Goal: Task Accomplishment & Management: Complete application form

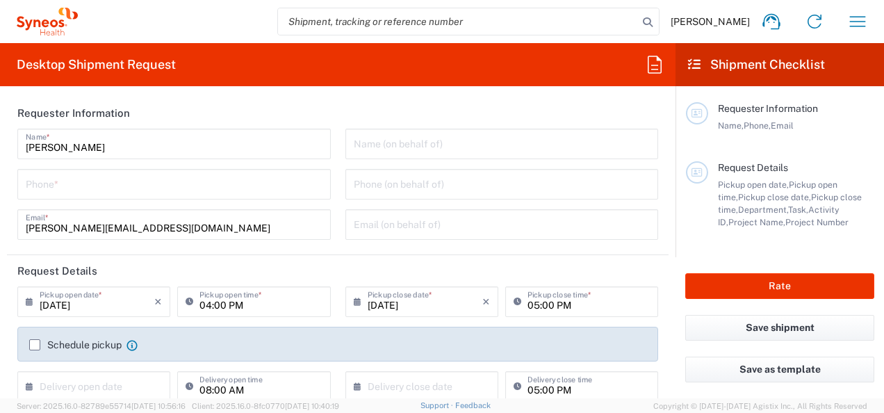
type input "3229"
type input "Czechia"
type input "Syneos Health CZ s.r.o"
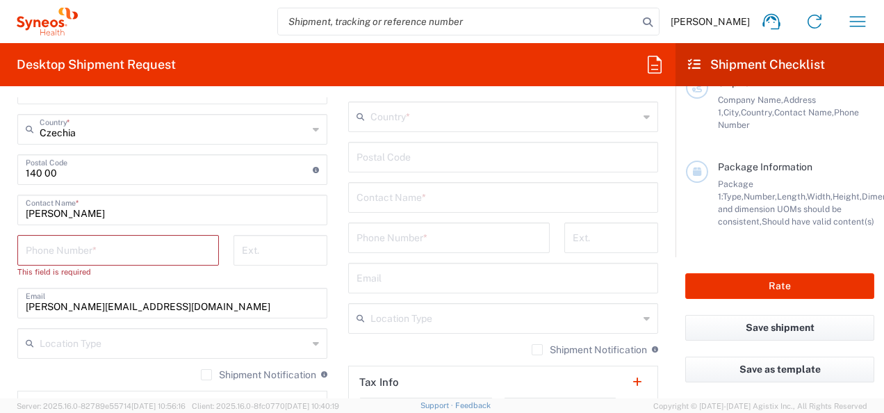
scroll to position [903, 0]
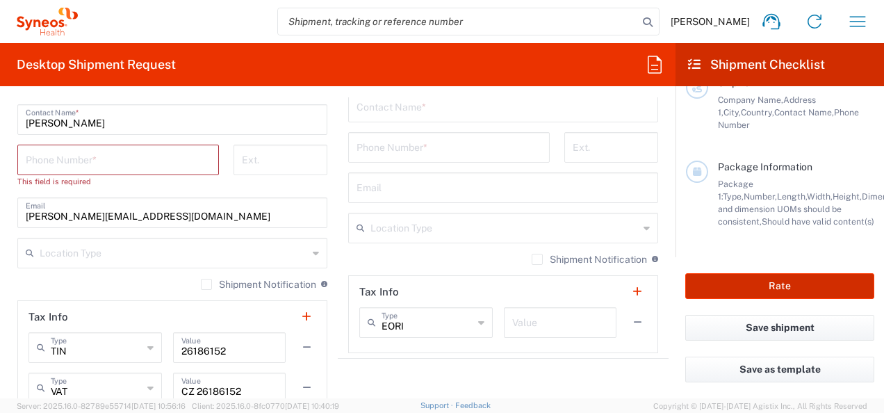
click at [754, 286] on button "Rate" at bounding box center [779, 286] width 189 height 26
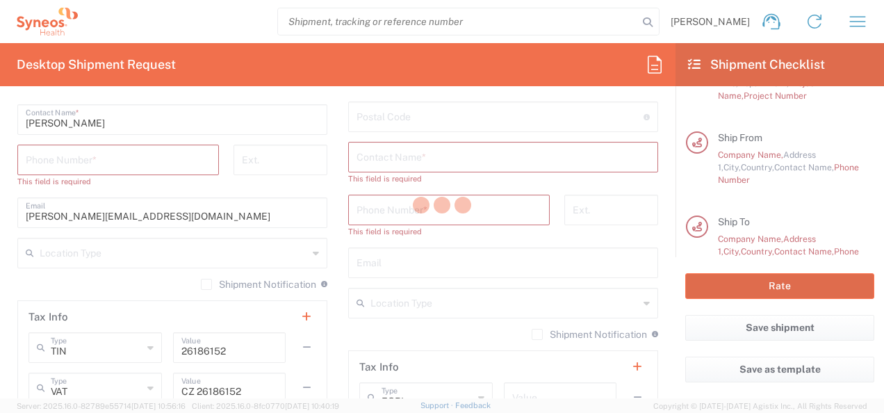
scroll to position [113, 0]
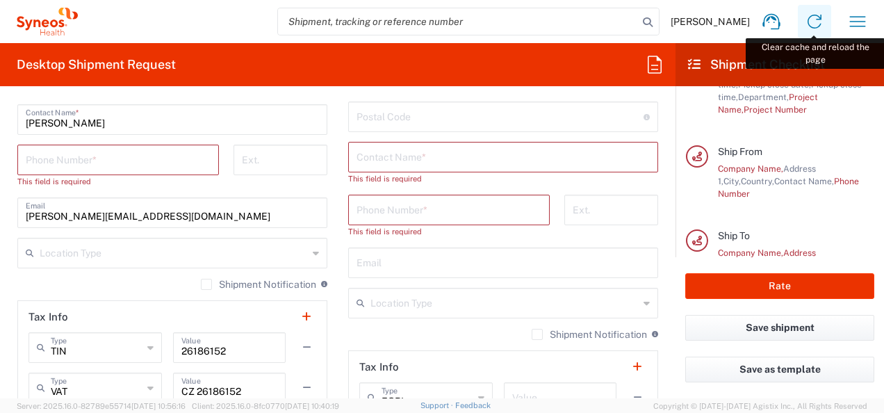
click at [816, 28] on icon at bounding box center [814, 22] width 14 height 14
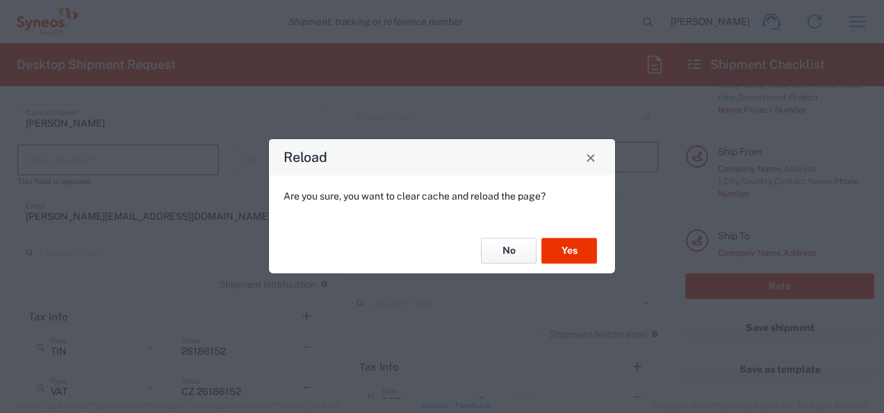
click at [521, 247] on button "No" at bounding box center [509, 251] width 56 height 26
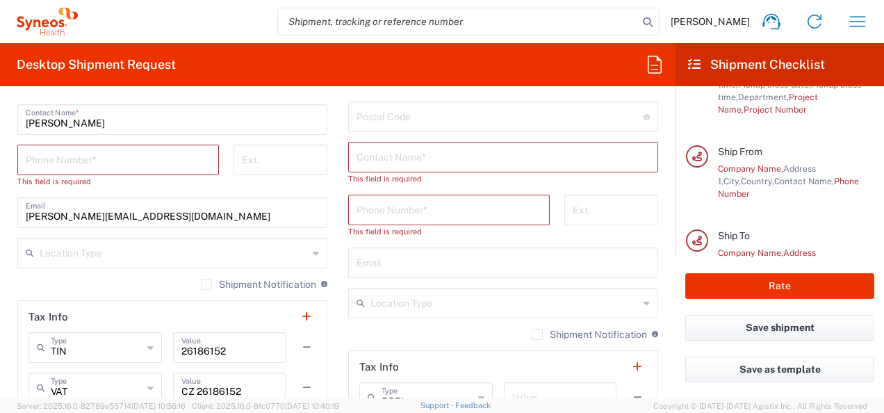
drag, startPoint x: 847, startPoint y: 15, endPoint x: 819, endPoint y: 101, distance: 91.4
click at [848, 15] on icon "button" at bounding box center [857, 21] width 22 height 22
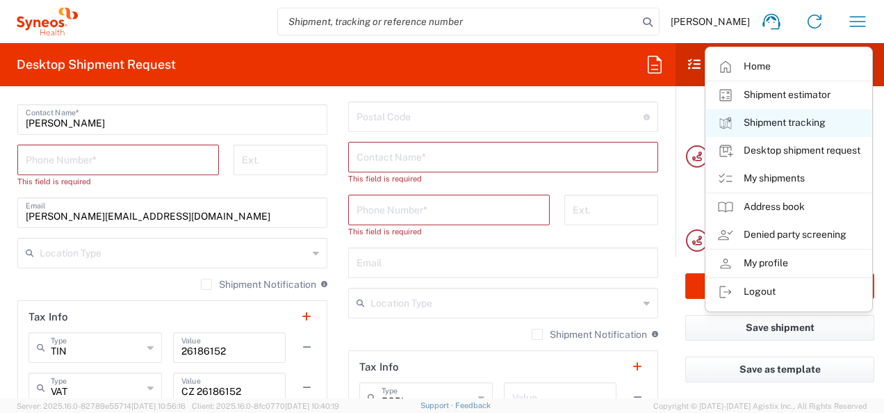
click at [767, 112] on link "Shipment tracking" at bounding box center [788, 123] width 165 height 28
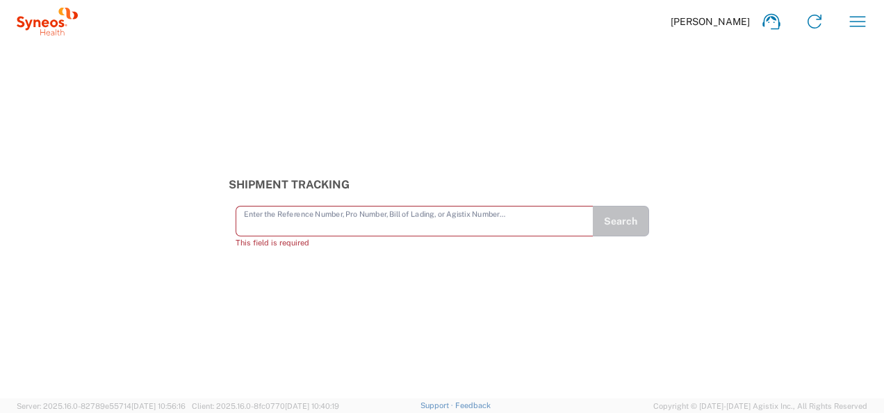
paste input "56439817"
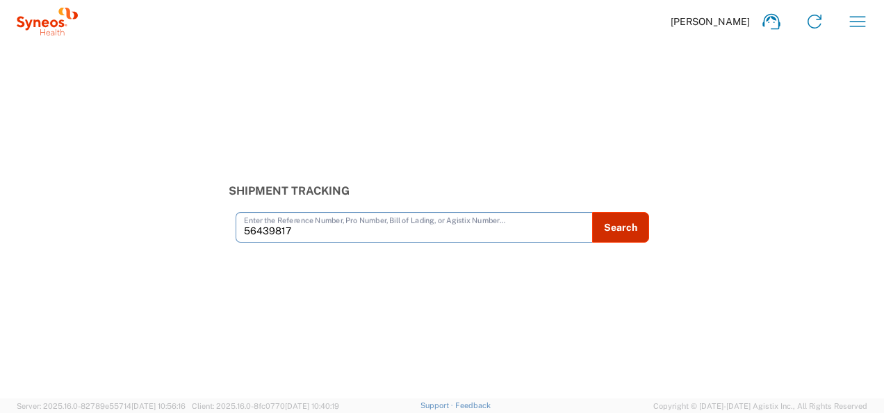
type input "56439817"
click at [614, 226] on button "Search" at bounding box center [620, 227] width 57 height 31
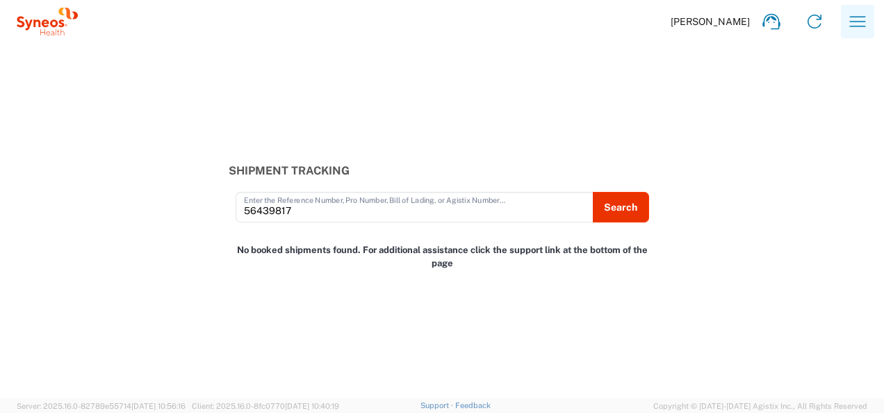
click at [847, 25] on icon "button" at bounding box center [857, 21] width 22 height 22
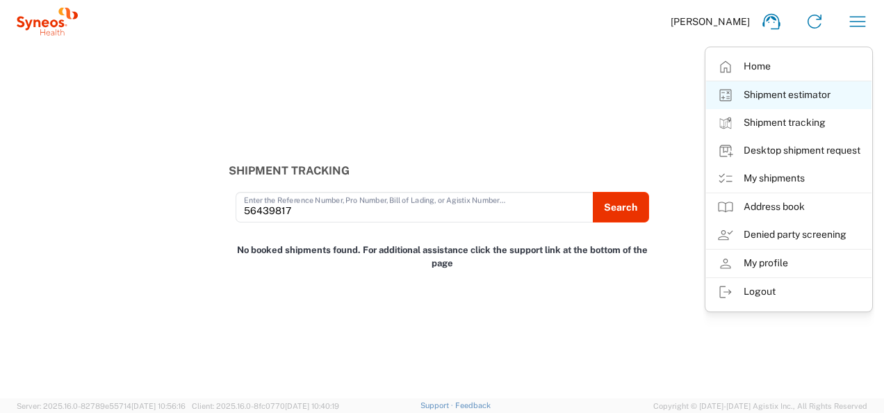
click at [807, 99] on link "Shipment estimator" at bounding box center [788, 95] width 165 height 28
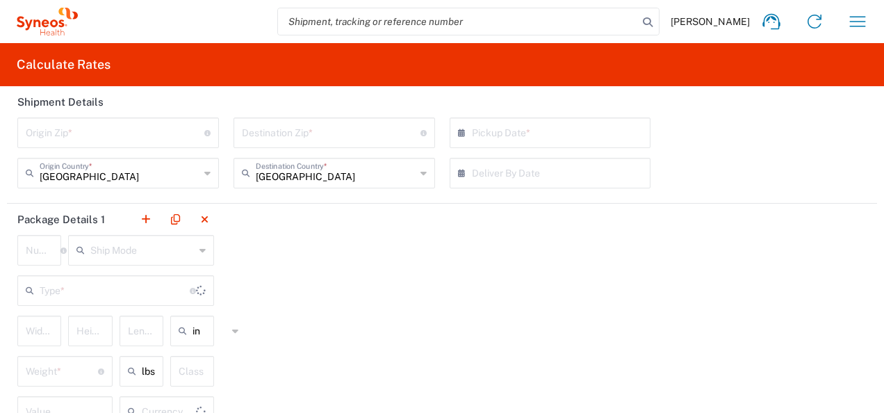
type input "US Dollar"
click at [847, 31] on icon "button" at bounding box center [857, 21] width 22 height 22
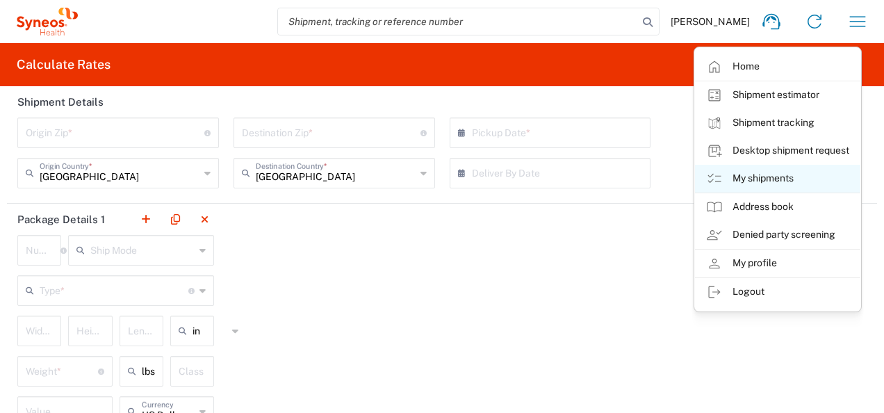
click at [779, 179] on link "My shipments" at bounding box center [777, 179] width 165 height 28
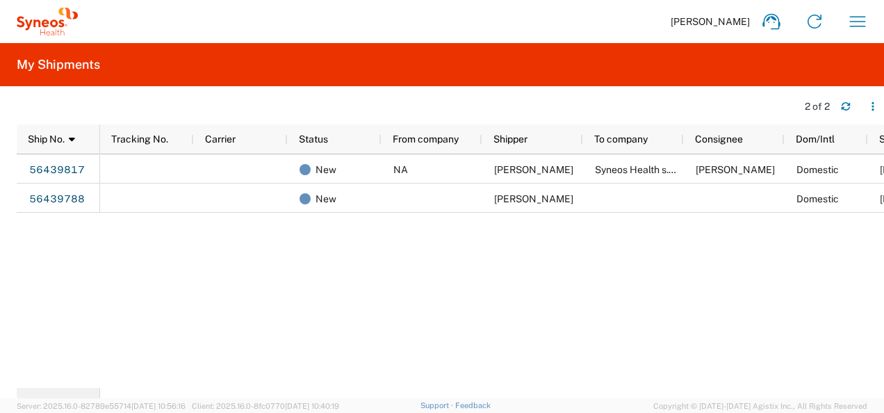
click at [756, 401] on span "Copyright © [DATE]-[DATE] Agistix Inc., All Rights Reserved" at bounding box center [760, 405] width 214 height 13
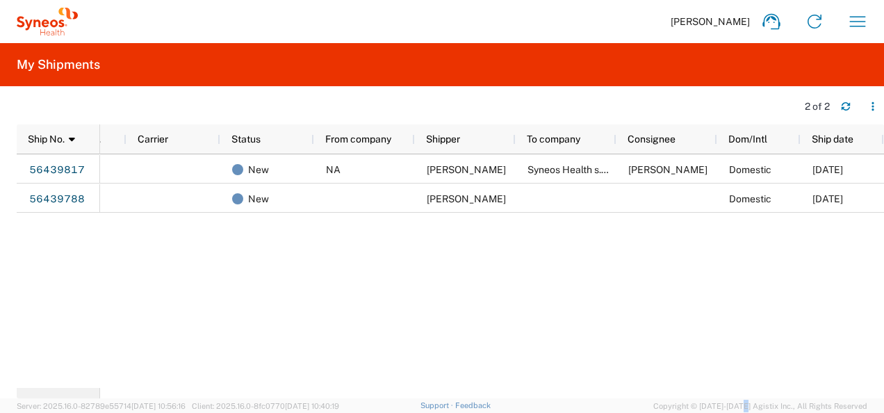
scroll to position [0, 40]
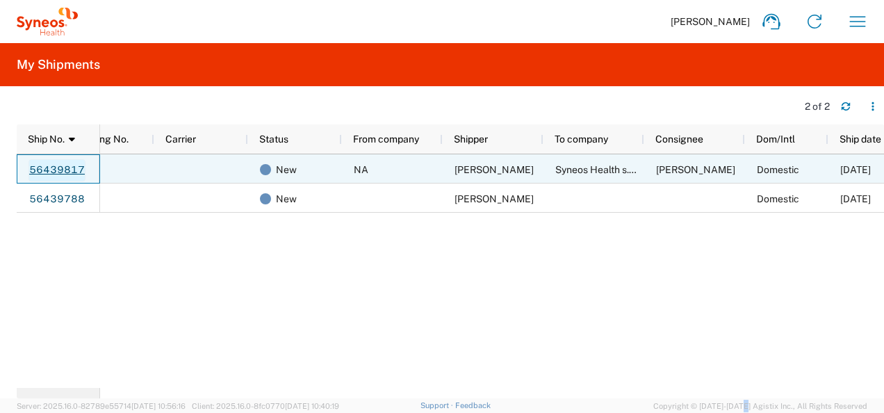
click at [65, 174] on link "56439817" at bounding box center [56, 170] width 57 height 22
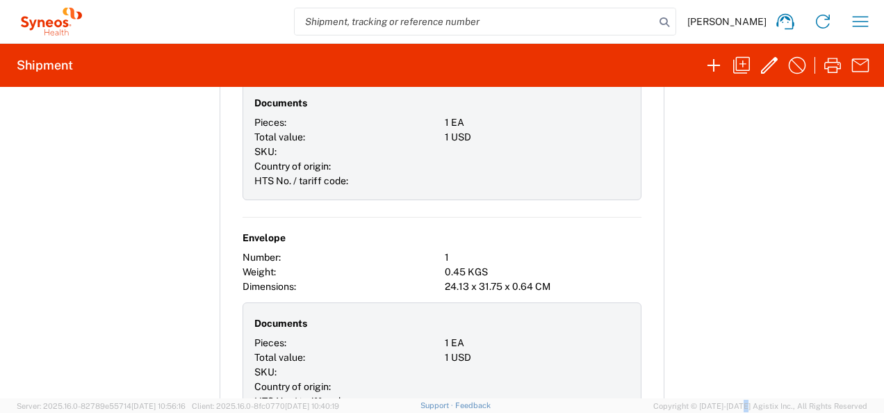
scroll to position [1248, 0]
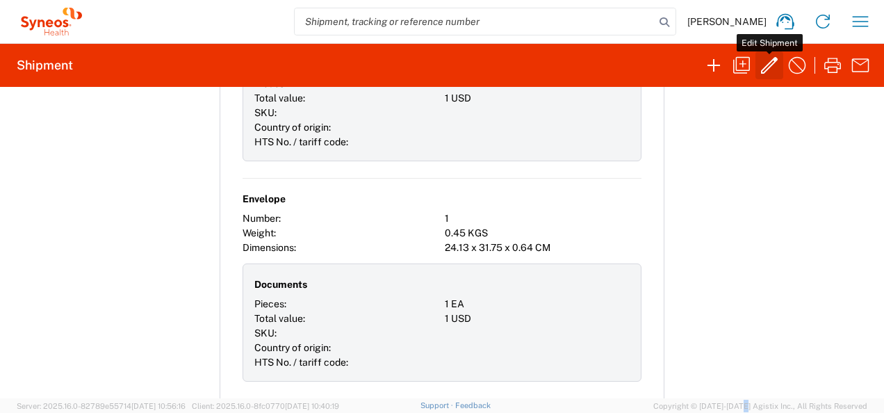
click at [772, 63] on icon "button" at bounding box center [769, 65] width 17 height 17
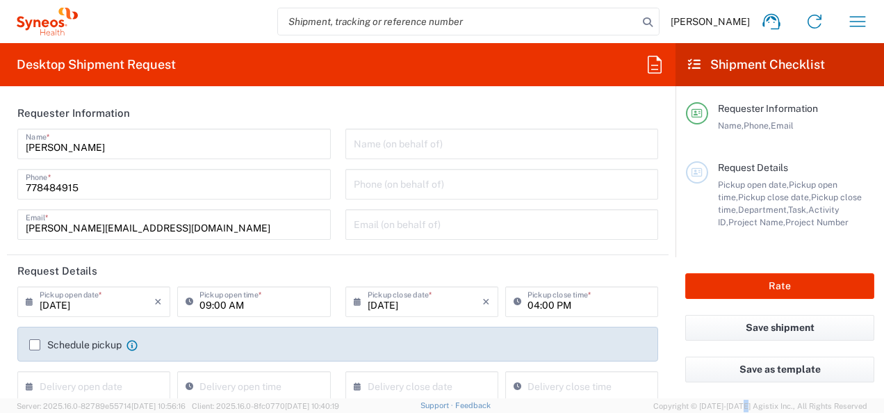
type input "3229"
type input "7041203"
type input "Teva 7041203"
type input "Envelope"
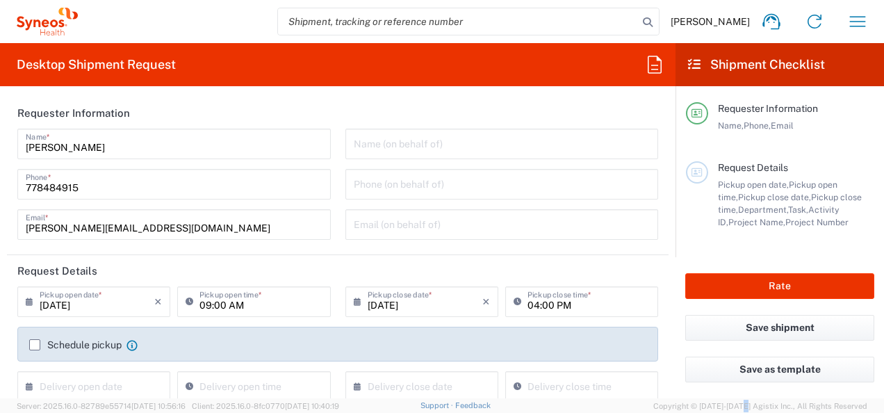
type input "Envelope"
click at [31, 301] on icon at bounding box center [33, 301] width 14 height 22
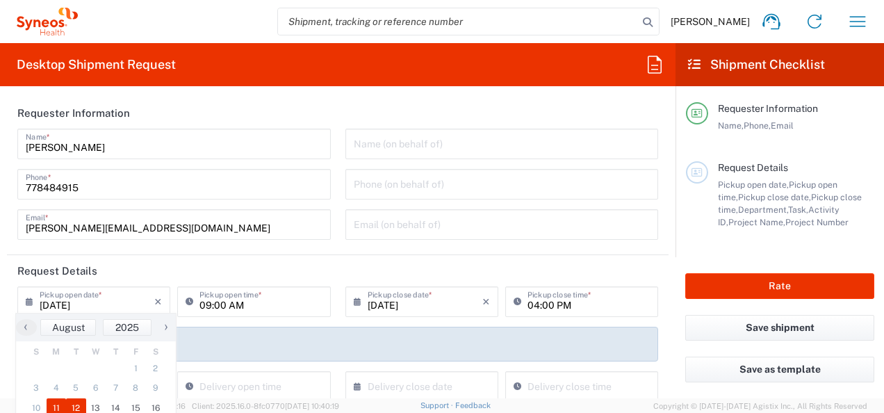
click at [76, 407] on span "12" at bounding box center [76, 407] width 20 height 19
type input "[DATE]"
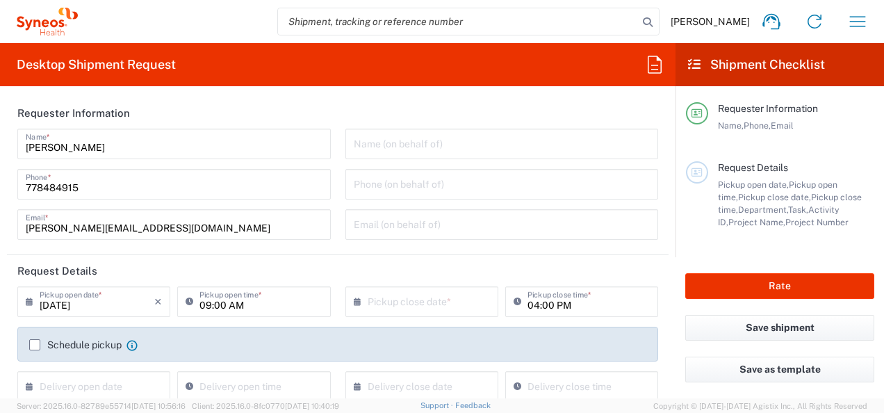
click at [513, 300] on icon at bounding box center [520, 301] width 14 height 22
click at [531, 300] on input "04:00 PM" at bounding box center [588, 300] width 122 height 24
click at [532, 303] on input "04:00 PM" at bounding box center [588, 300] width 122 height 24
click at [529, 307] on input "04:00 PM" at bounding box center [588, 300] width 122 height 24
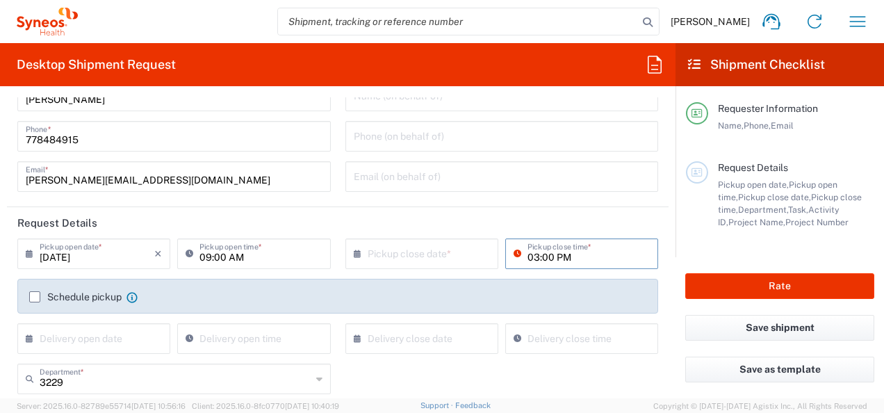
scroll to position [69, 0]
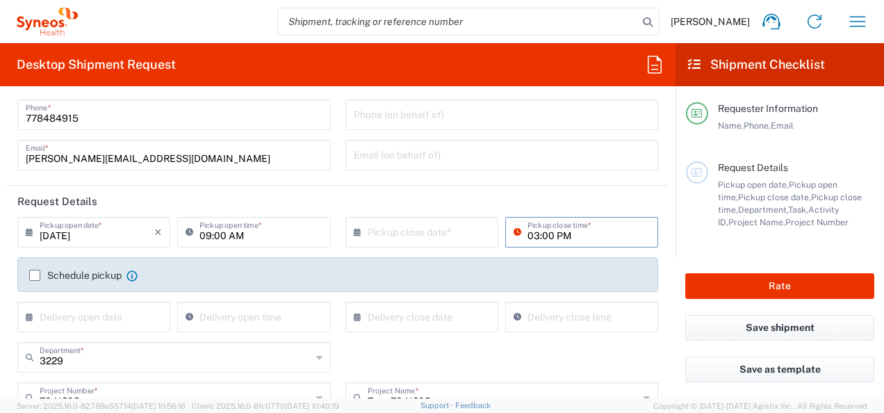
type input "03:00 PM"
click at [39, 275] on label "Schedule pickup" at bounding box center [75, 275] width 92 height 11
click at [35, 275] on input "Schedule pickup" at bounding box center [35, 275] width 0 height 0
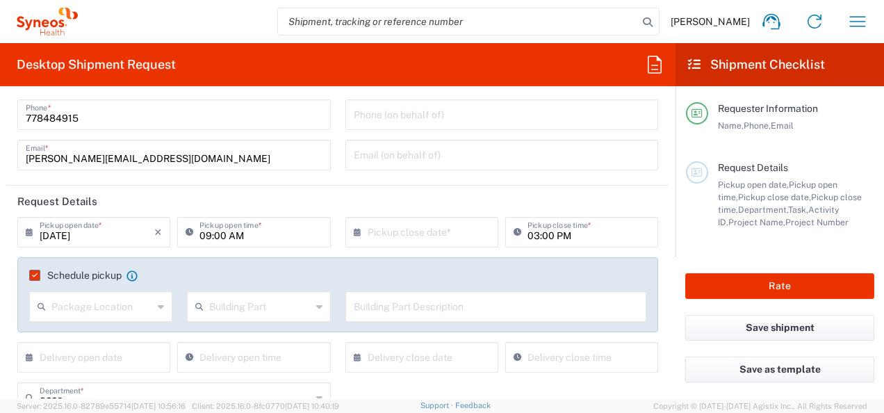
click at [36, 271] on label "Schedule pickup" at bounding box center [75, 275] width 92 height 11
click at [32, 275] on input "Schedule pickup" at bounding box center [32, 275] width 0 height 0
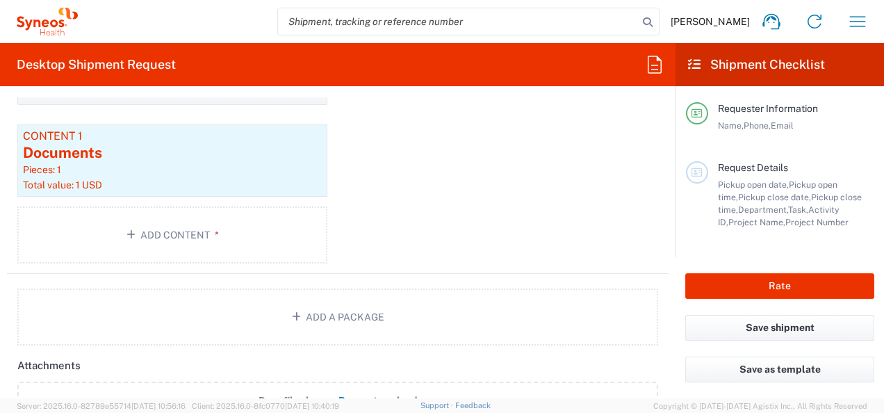
scroll to position [1568, 0]
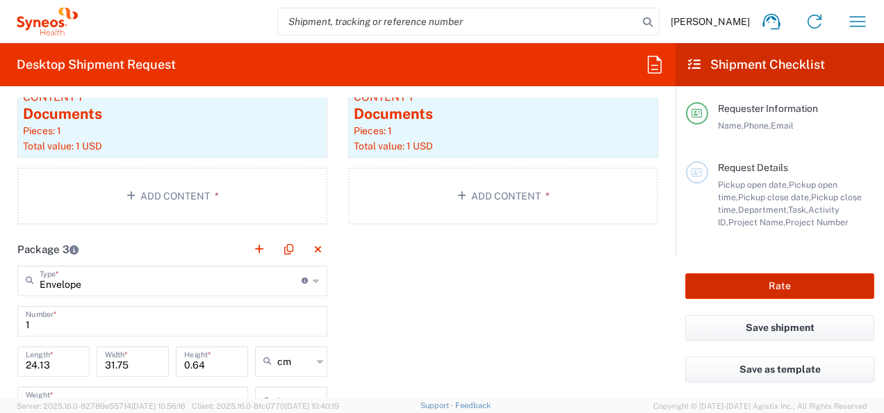
click at [733, 285] on button "Rate" at bounding box center [779, 286] width 189 height 26
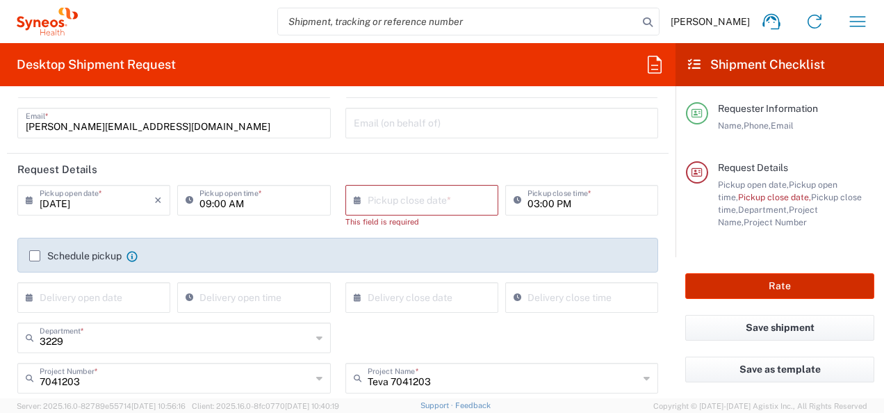
scroll to position [0, 0]
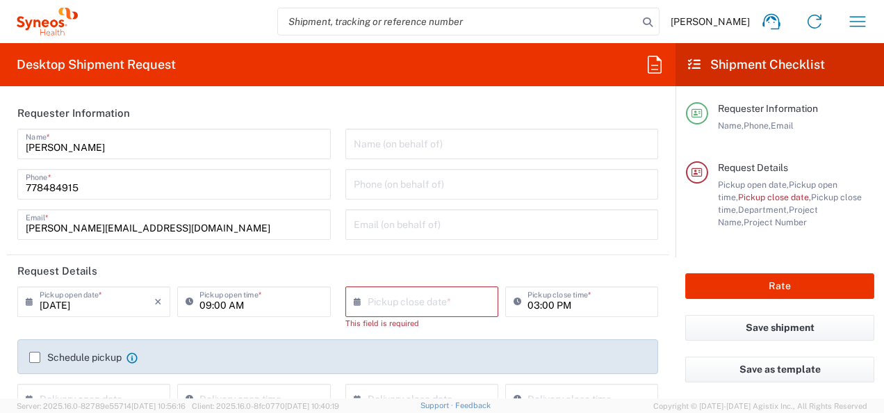
click at [354, 301] on icon at bounding box center [361, 301] width 14 height 22
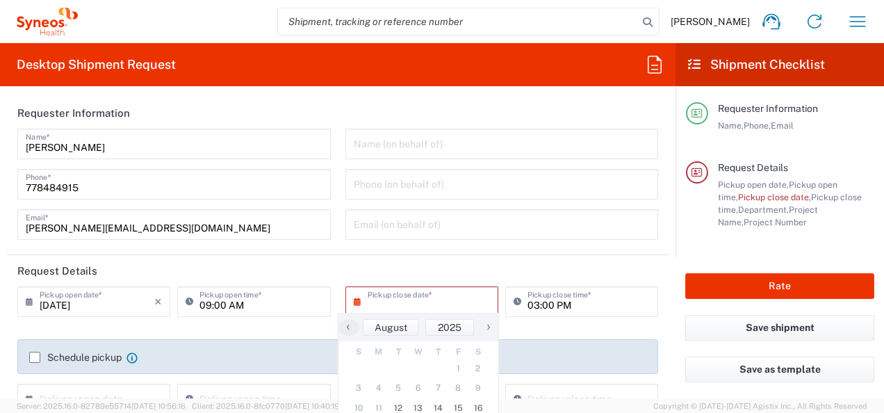
scroll to position [69, 0]
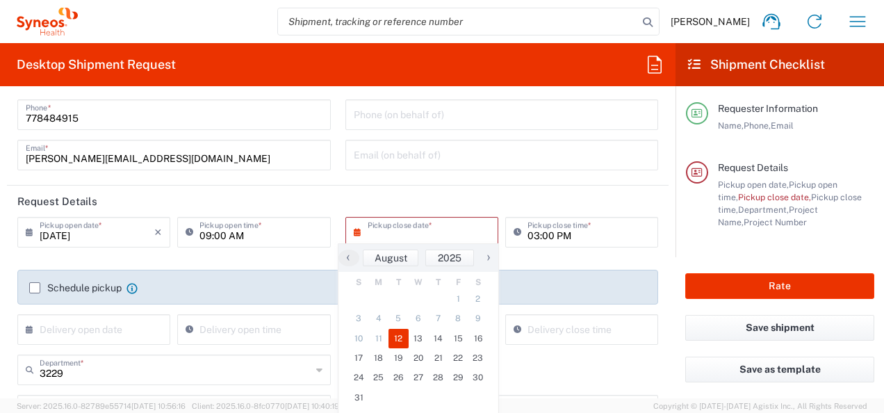
click at [397, 336] on span "12" at bounding box center [398, 338] width 20 height 19
type input "[DATE]"
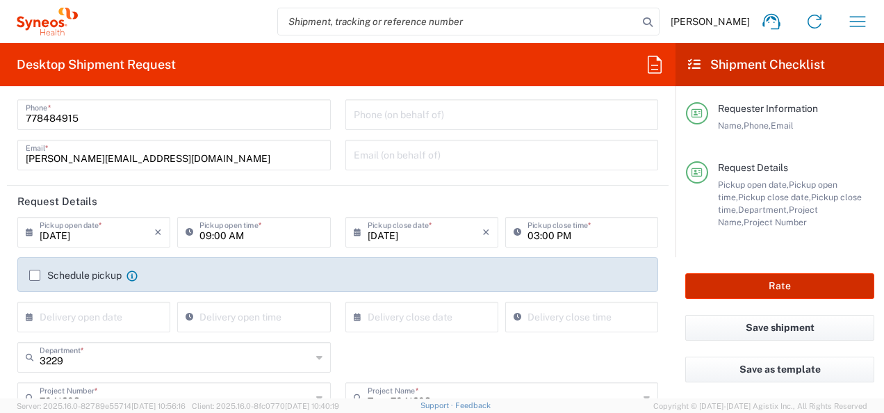
click at [759, 285] on button "Rate" at bounding box center [779, 286] width 189 height 26
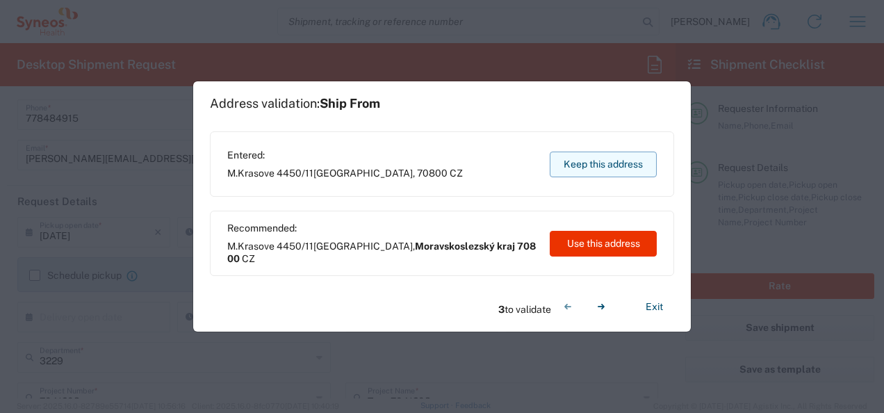
click at [582, 171] on button "Keep this address" at bounding box center [602, 164] width 107 height 26
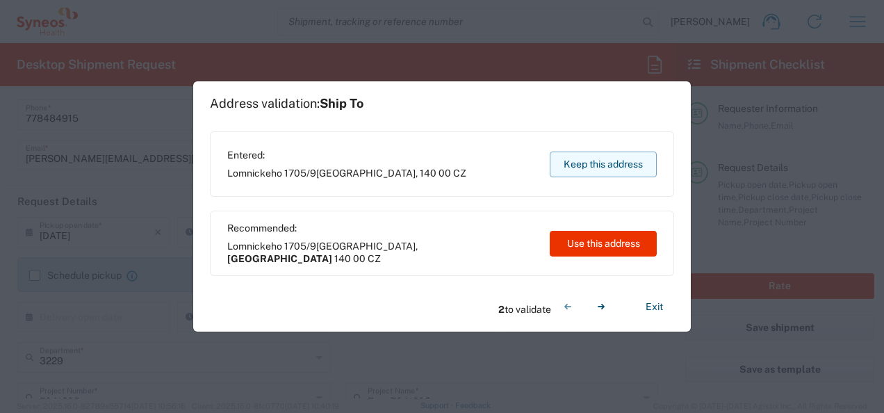
click at [578, 162] on button "Keep this address" at bounding box center [602, 164] width 107 height 26
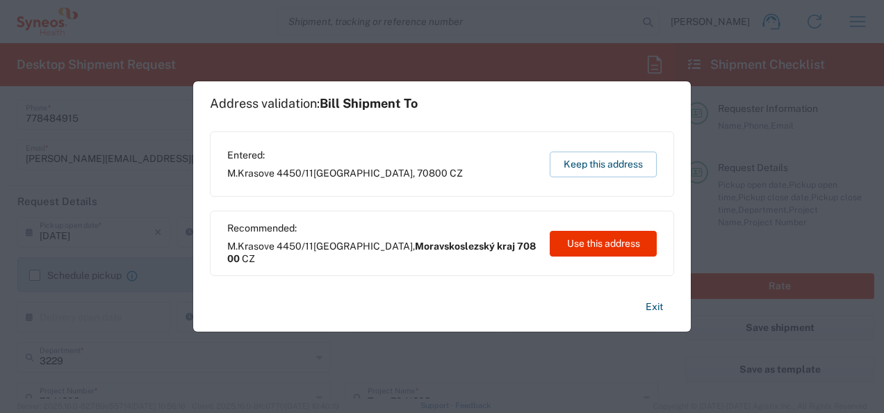
click at [401, 171] on div "Entered: M.[STREET_ADDRESS] CZ Keep this address" at bounding box center [442, 163] width 464 height 65
click at [447, 251] on span "Moravskoslezský kraj" at bounding box center [465, 245] width 100 height 11
click at [415, 251] on span "Moravskoslezský kraj" at bounding box center [465, 245] width 100 height 11
click at [656, 304] on button "Exit" at bounding box center [654, 307] width 40 height 24
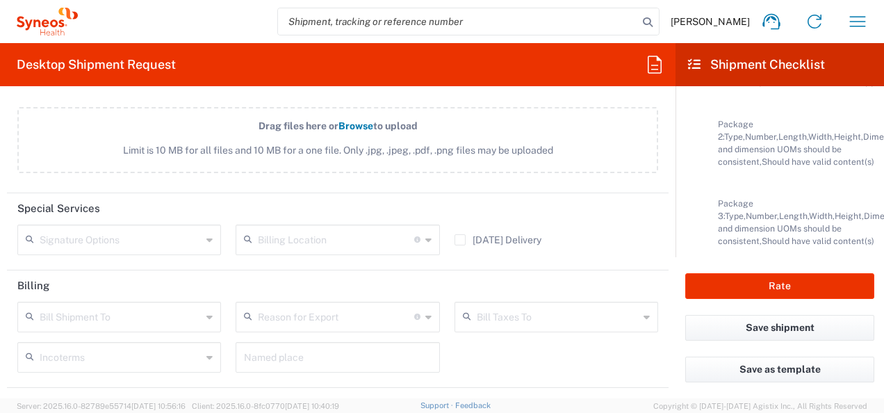
scroll to position [2223, 0]
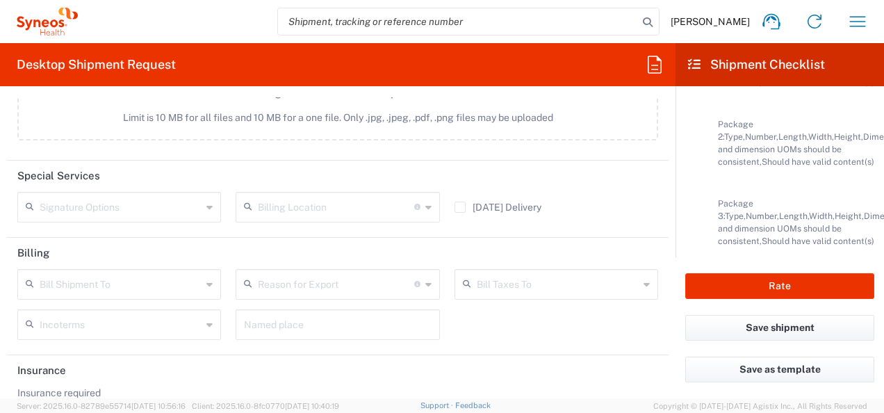
click at [210, 205] on div "Signature Options" at bounding box center [119, 207] width 204 height 31
click at [206, 204] on icon at bounding box center [209, 207] width 6 height 22
click at [313, 165] on header "Special Services" at bounding box center [337, 175] width 661 height 31
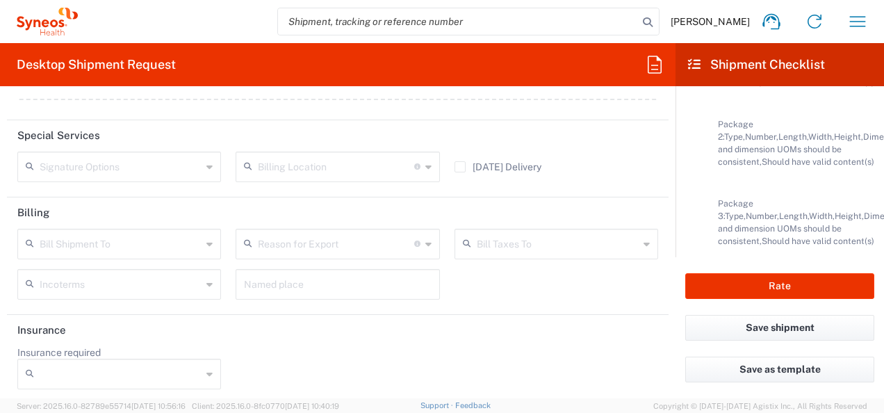
click at [172, 233] on input "text" at bounding box center [121, 243] width 162 height 24
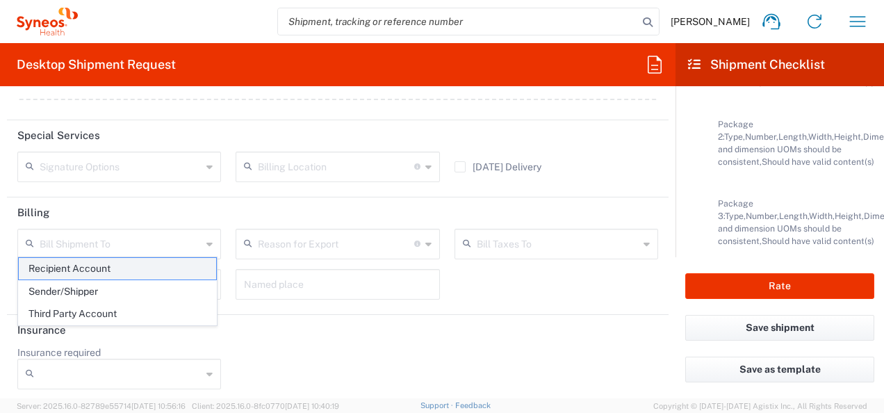
click at [135, 265] on span "Recipient Account" at bounding box center [117, 269] width 197 height 22
type input "Recipient Account"
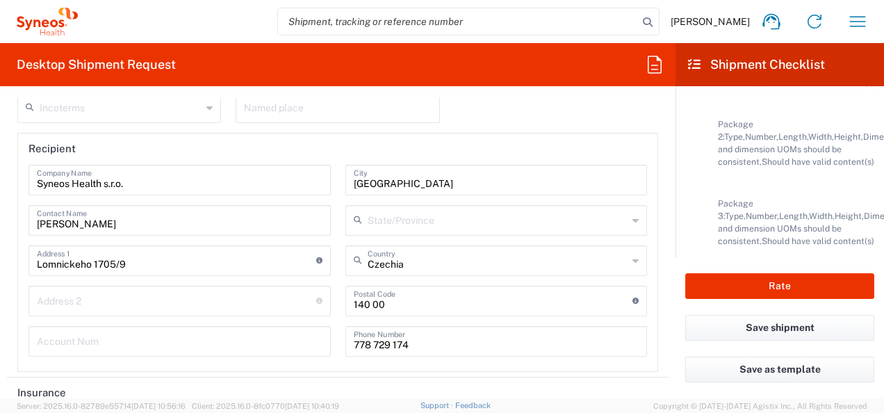
scroll to position [2502, 0]
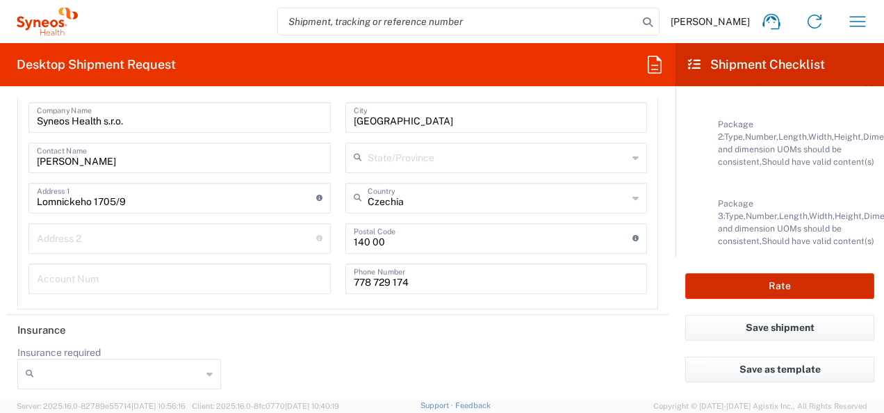
click at [707, 290] on button "Rate" at bounding box center [779, 286] width 189 height 26
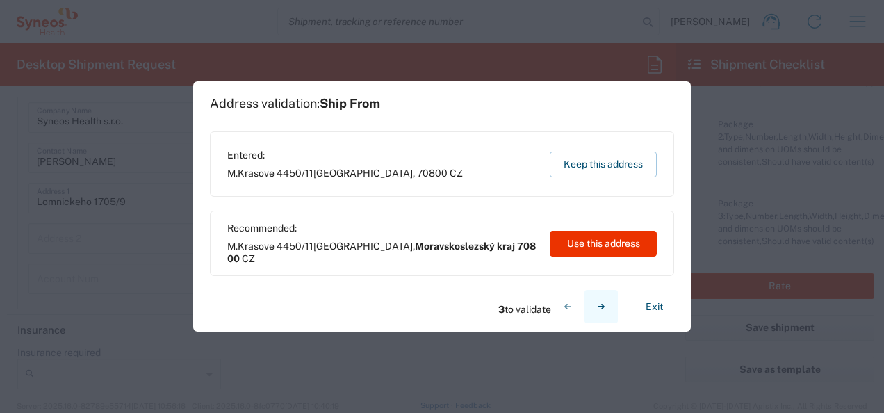
click at [603, 307] on icon "button" at bounding box center [600, 307] width 7 height 6
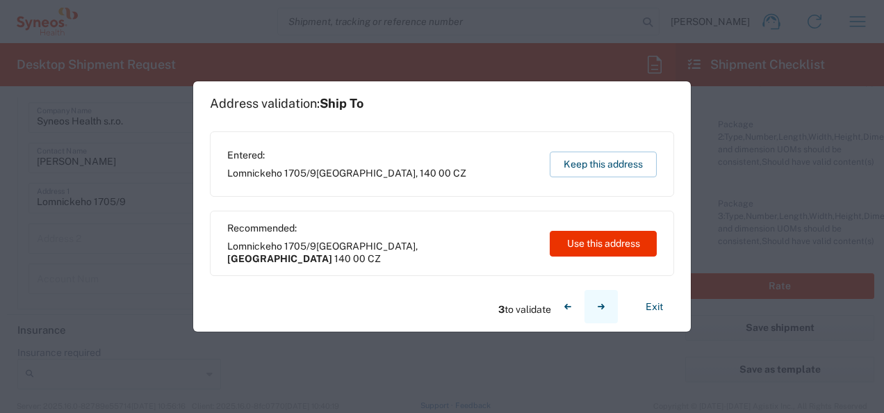
click at [602, 306] on icon "button" at bounding box center [600, 307] width 7 height 6
click at [647, 299] on button "Exit" at bounding box center [654, 307] width 40 height 24
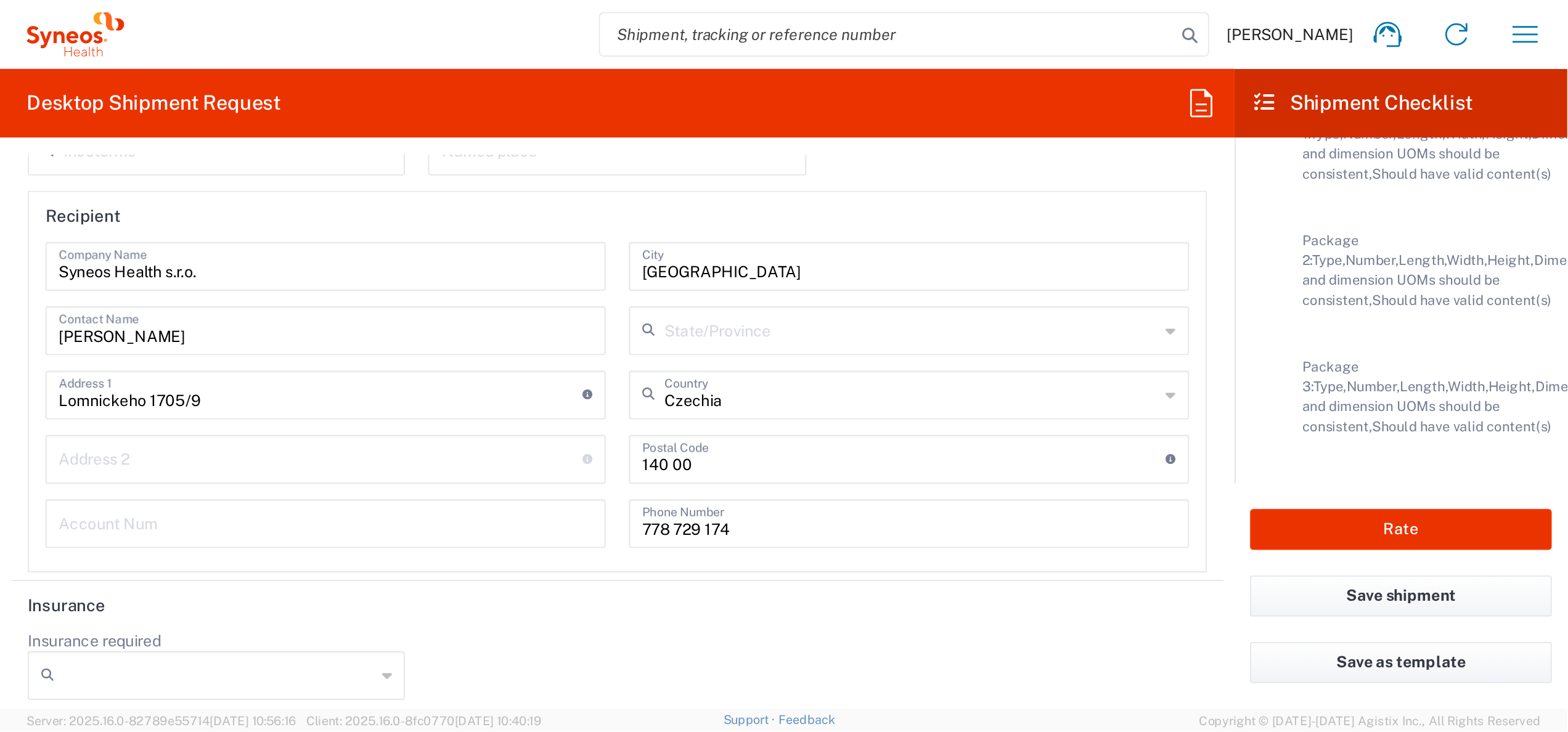
scroll to position [367, 0]
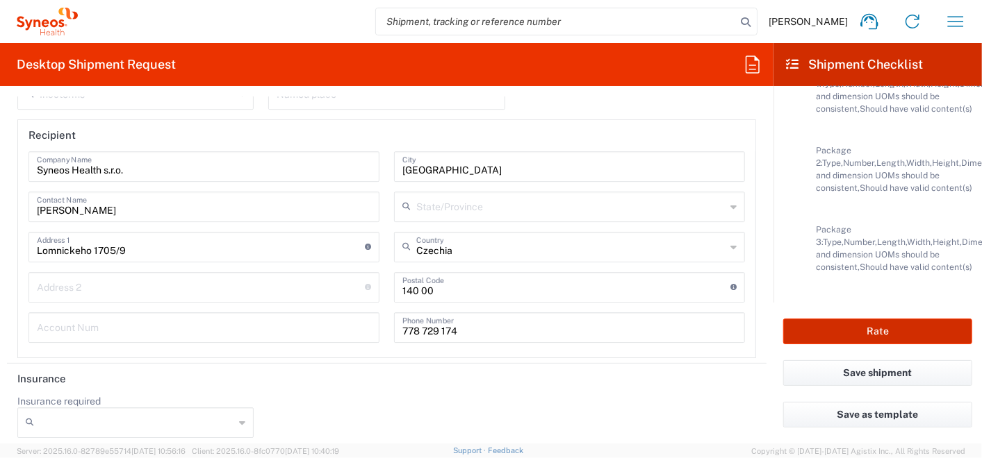
click at [877, 329] on button "Rate" at bounding box center [877, 332] width 189 height 26
click at [883, 303] on main "Requester Information Name, Phone, Email Request Details Pickup open date, Pick…" at bounding box center [877, 194] width 208 height 217
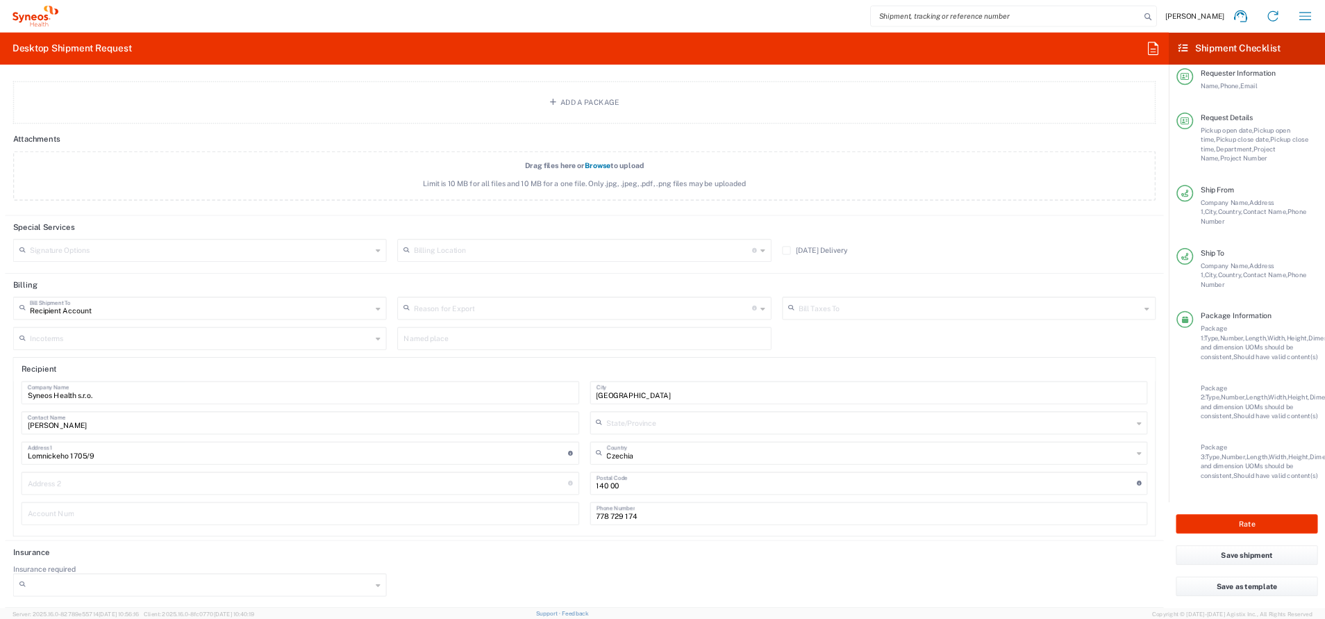
scroll to position [0, 0]
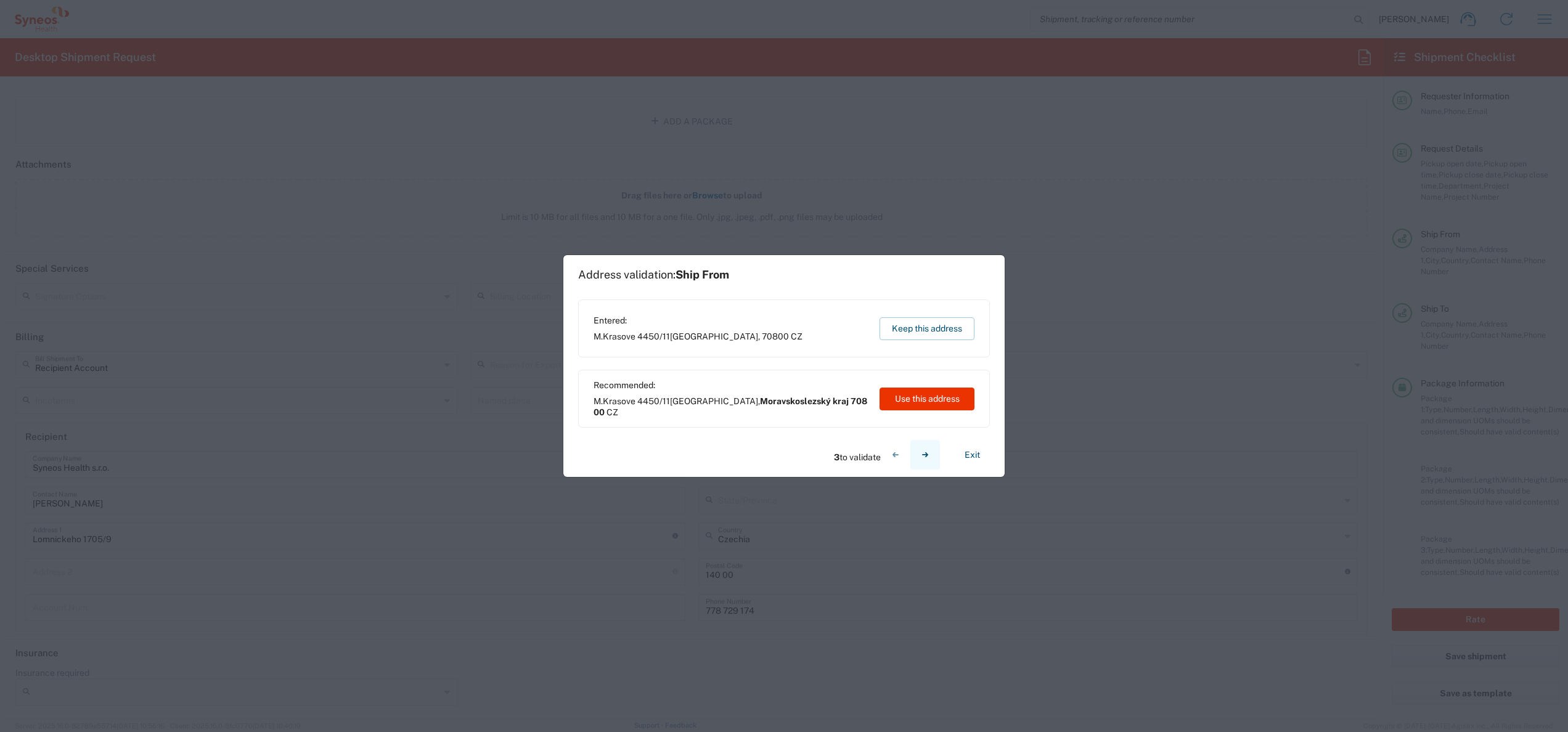
click at [784, 366] on button "button" at bounding box center [925, 454] width 29 height 29
click at [784, 366] on icon "button" at bounding box center [925, 455] width 6 height 5
click at [784, 318] on button "Keep this address" at bounding box center [926, 329] width 95 height 23
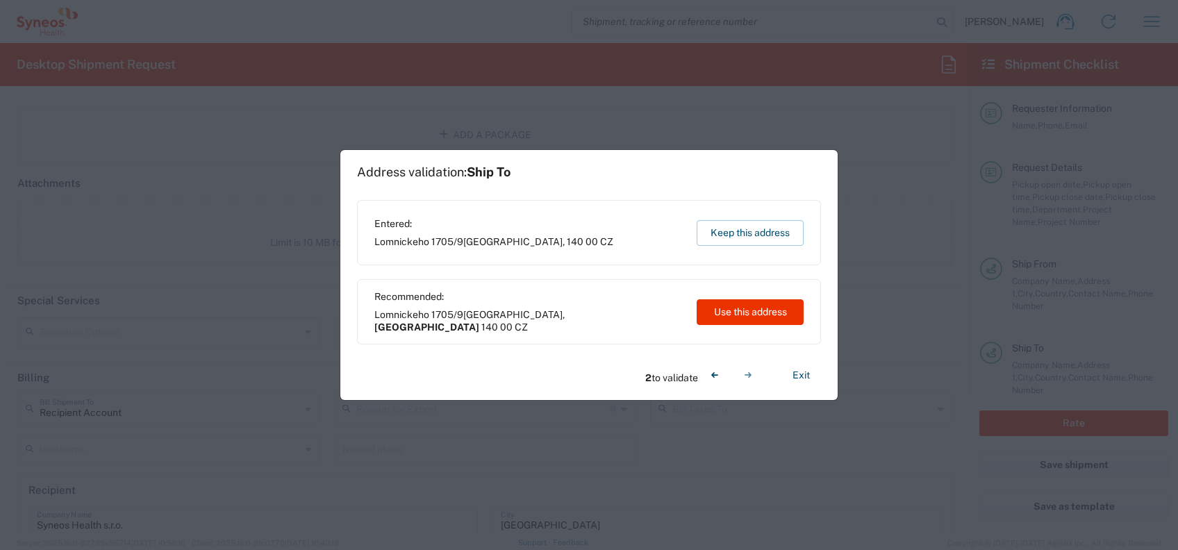
scroll to position [2098, 0]
click at [709, 232] on button "Keep this address" at bounding box center [750, 233] width 107 height 26
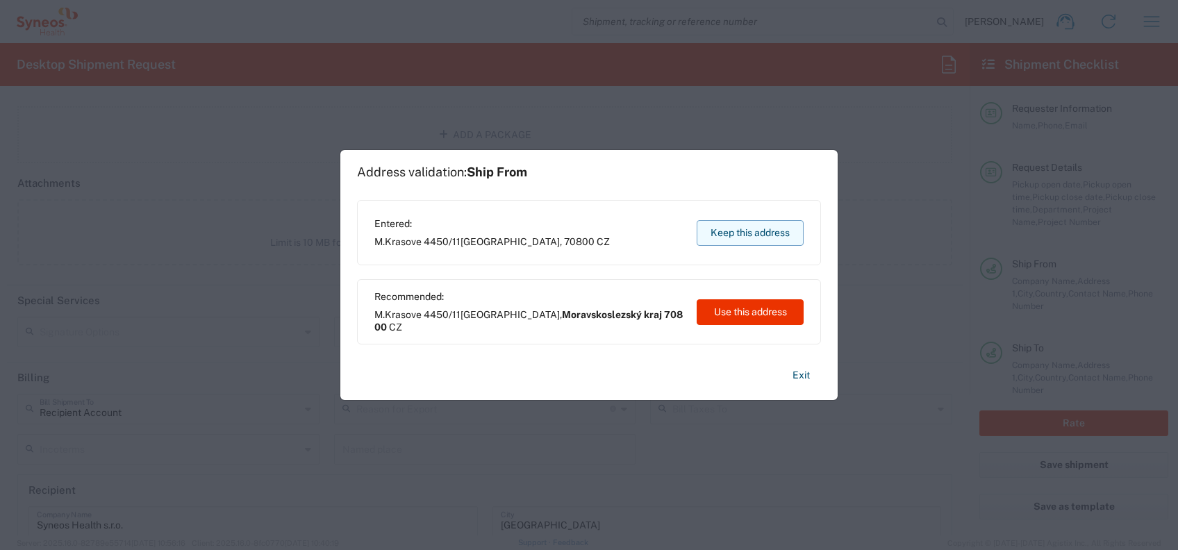
click at [746, 236] on button "Keep this address" at bounding box center [750, 233] width 107 height 26
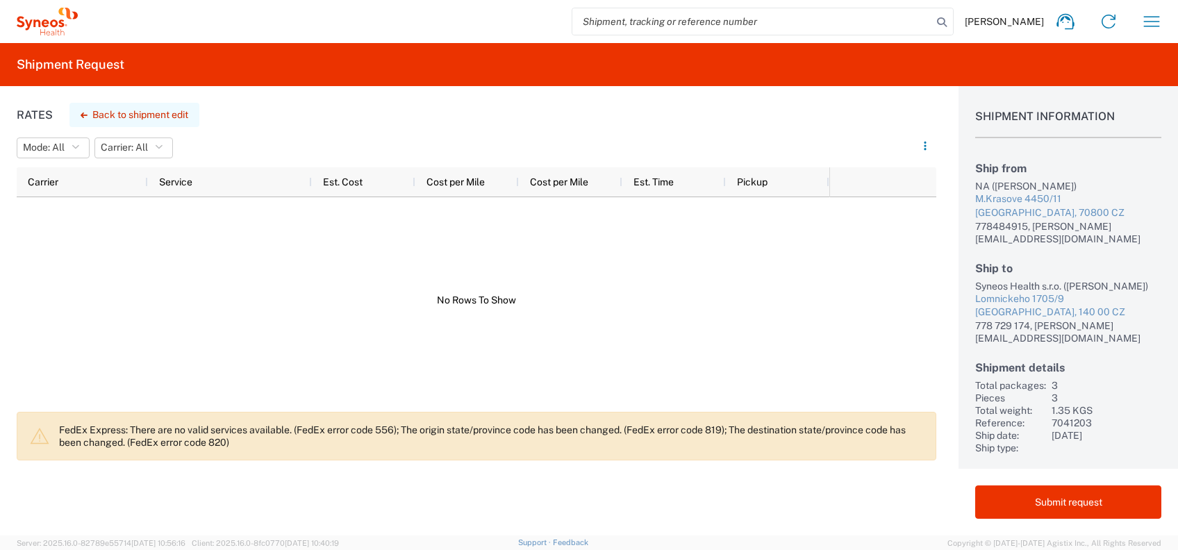
click at [181, 118] on button "Back to shipment edit" at bounding box center [134, 115] width 130 height 24
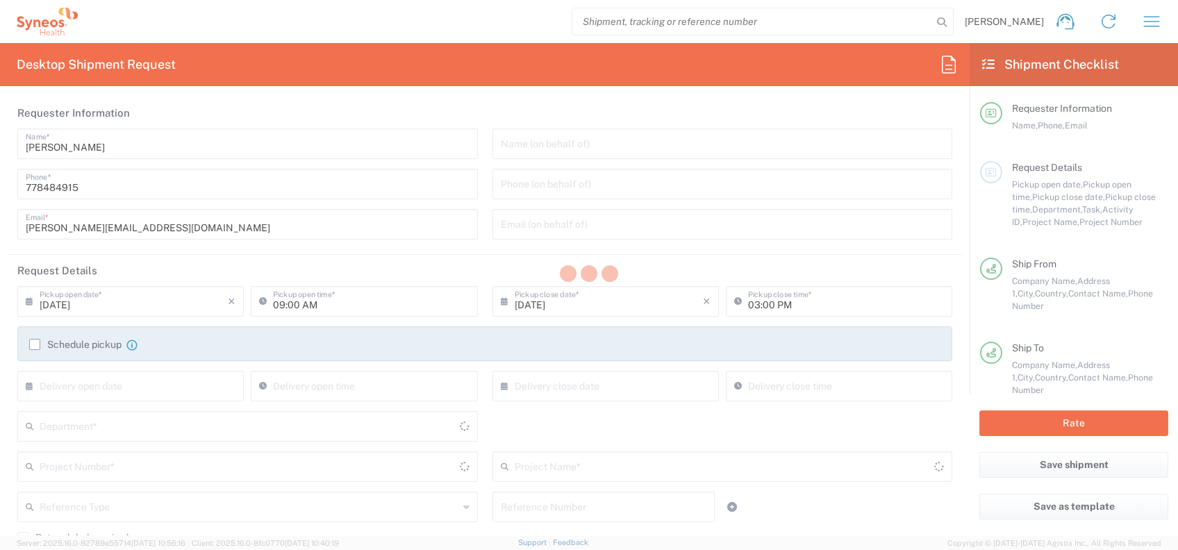
type input "3229"
type input "7041203"
type input "Teva 7041203"
type input "Envelope"
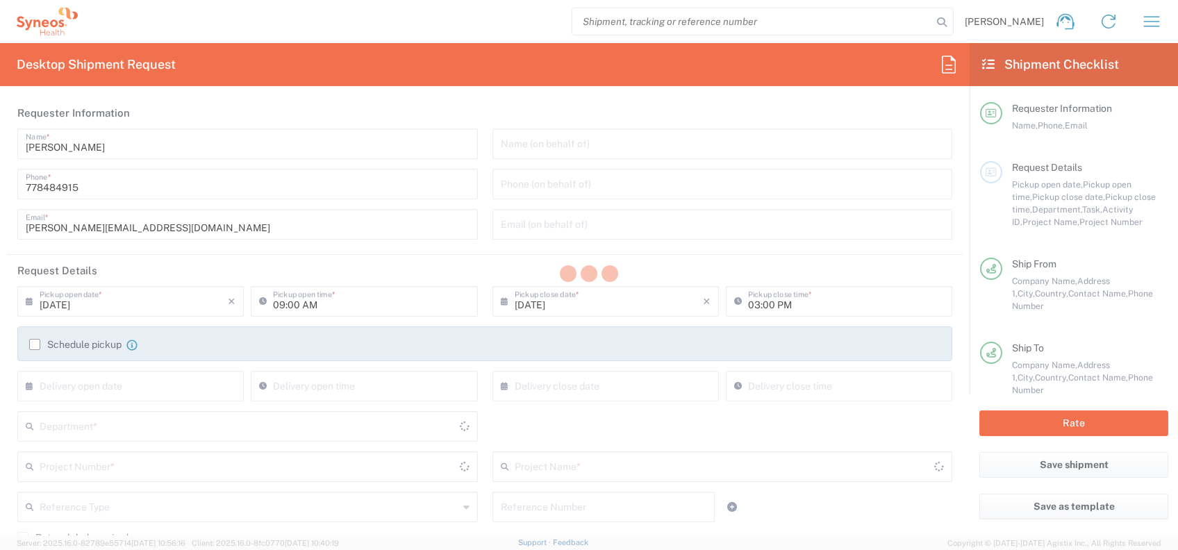
type input "Envelope"
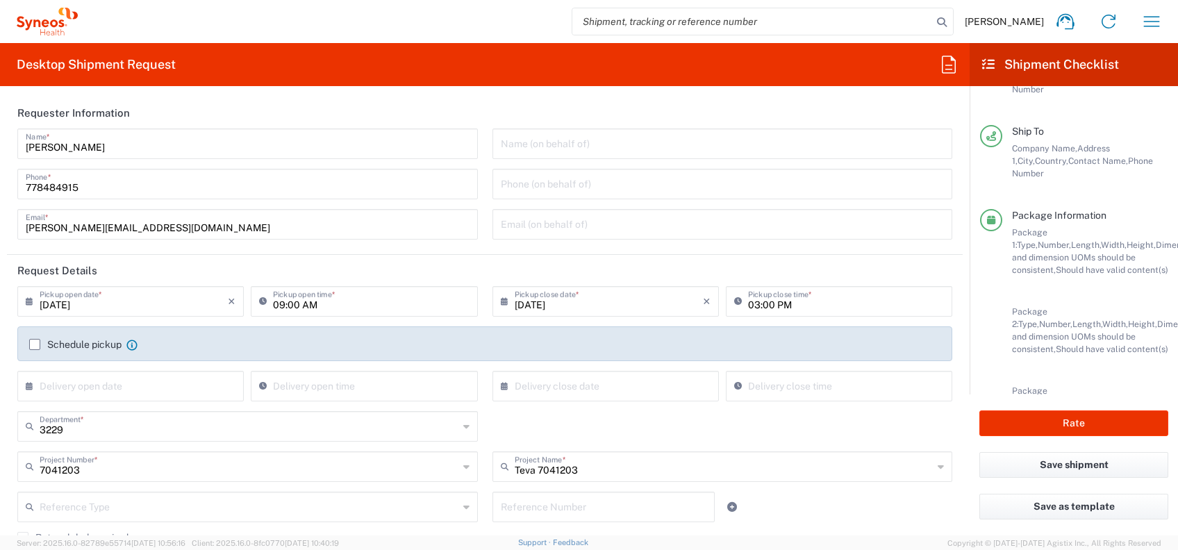
scroll to position [322, 0]
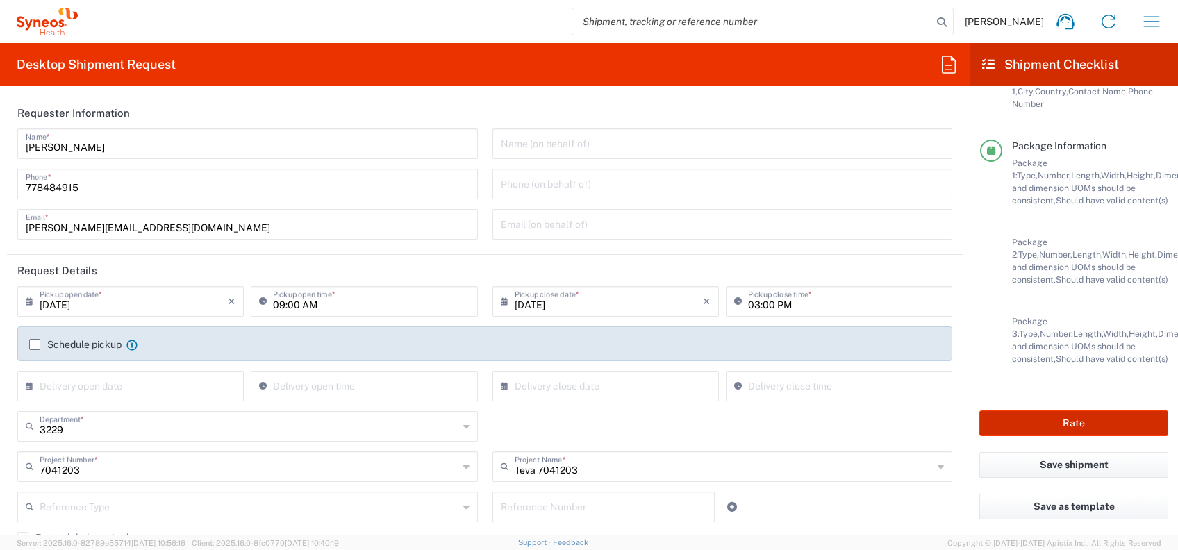
click at [883, 412] on button "Rate" at bounding box center [1073, 424] width 189 height 26
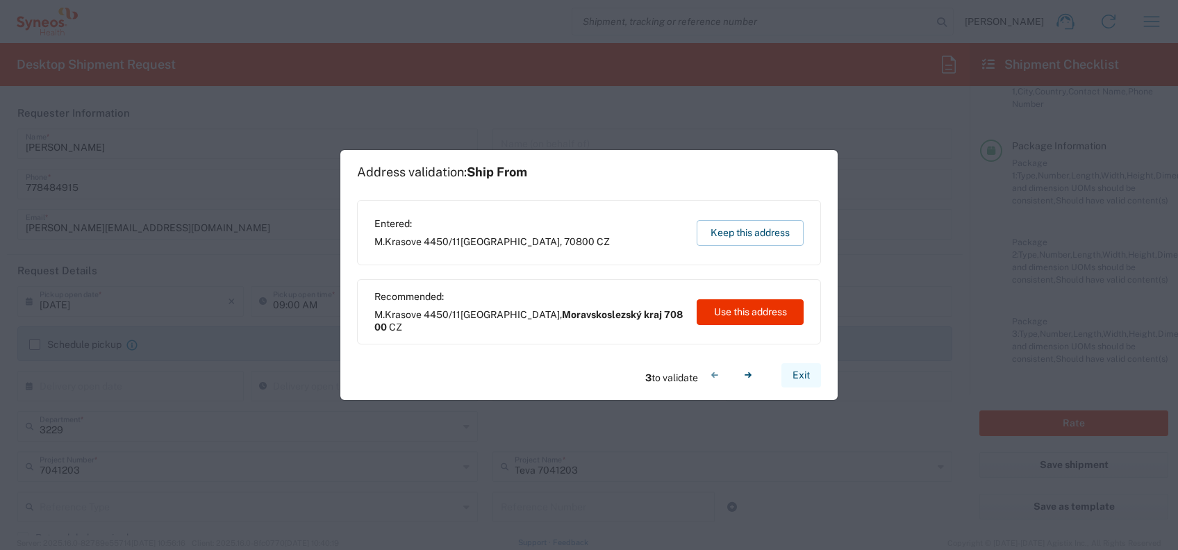
click at [804, 374] on button "Exit" at bounding box center [801, 375] width 40 height 24
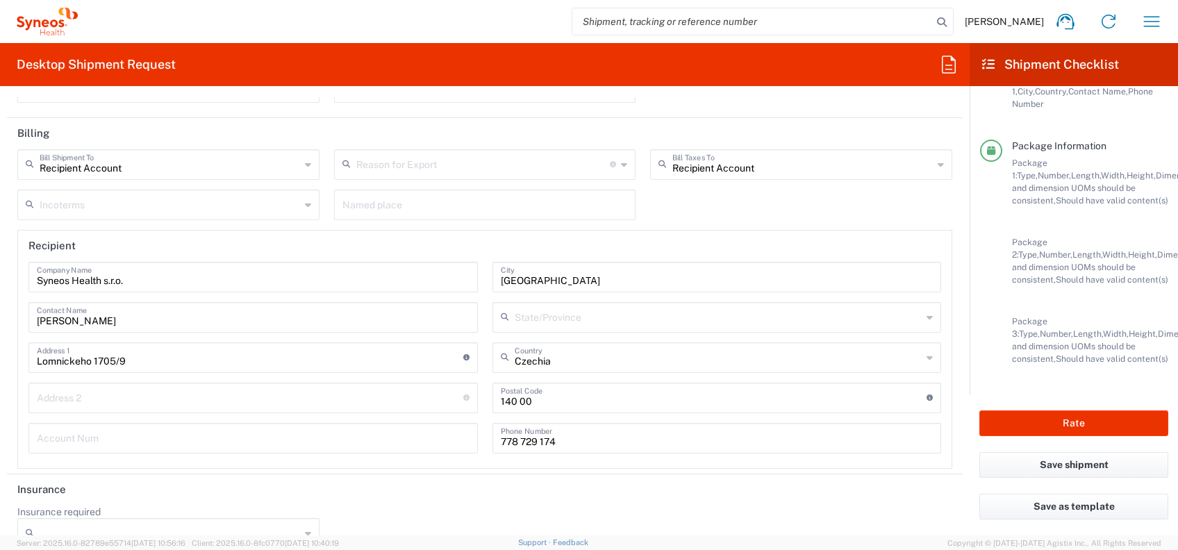
scroll to position [2367, 0]
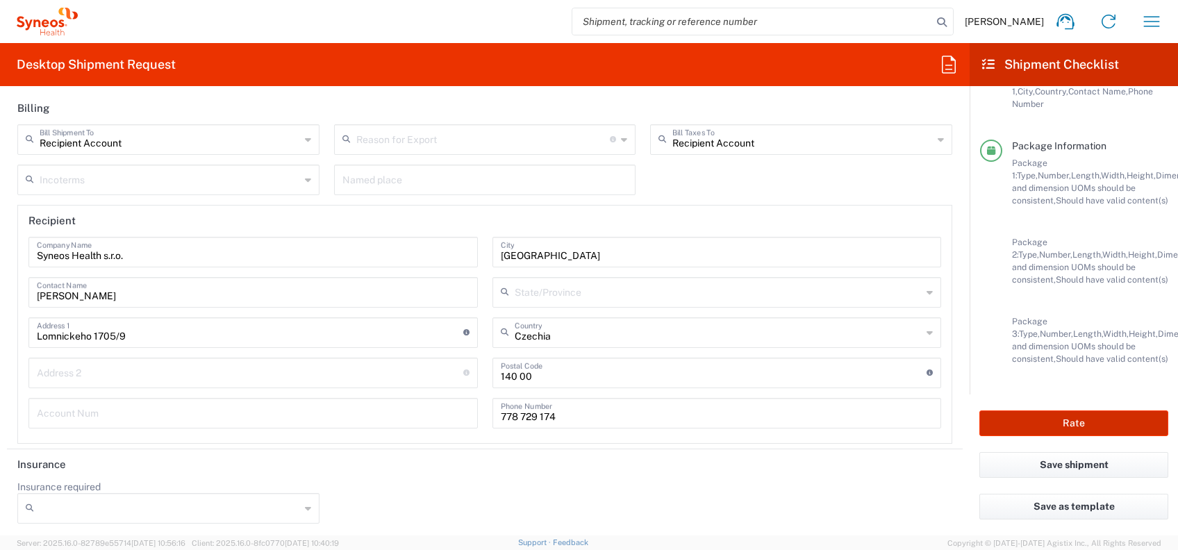
click at [883, 412] on button "Rate" at bounding box center [1073, 424] width 189 height 26
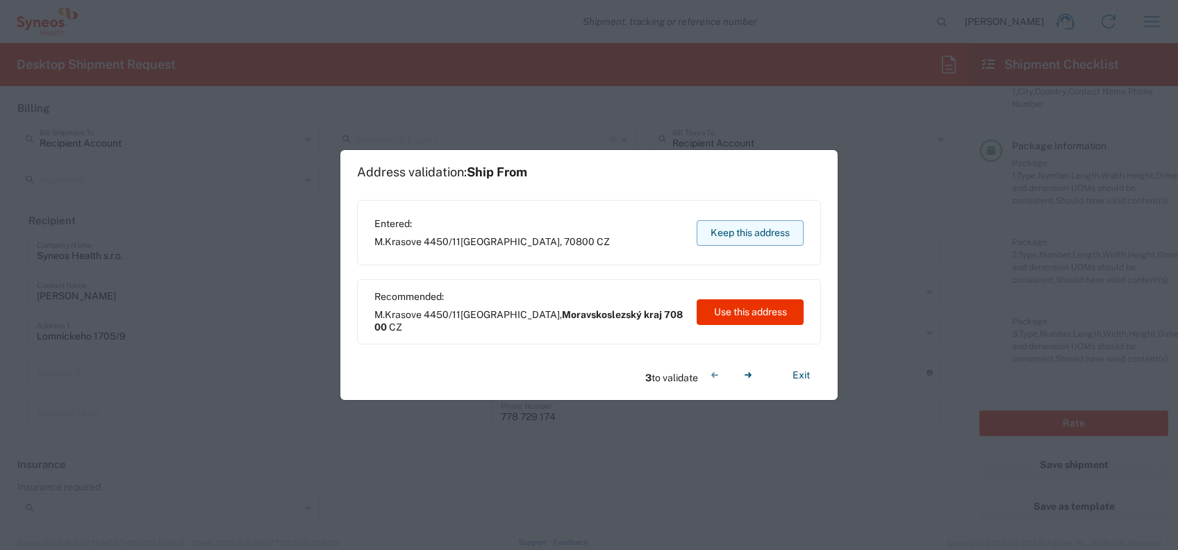
click at [730, 231] on button "Keep this address" at bounding box center [750, 233] width 107 height 26
click at [757, 233] on button "Keep this address" at bounding box center [750, 233] width 107 height 26
click at [753, 233] on button "Keep this address" at bounding box center [750, 233] width 107 height 26
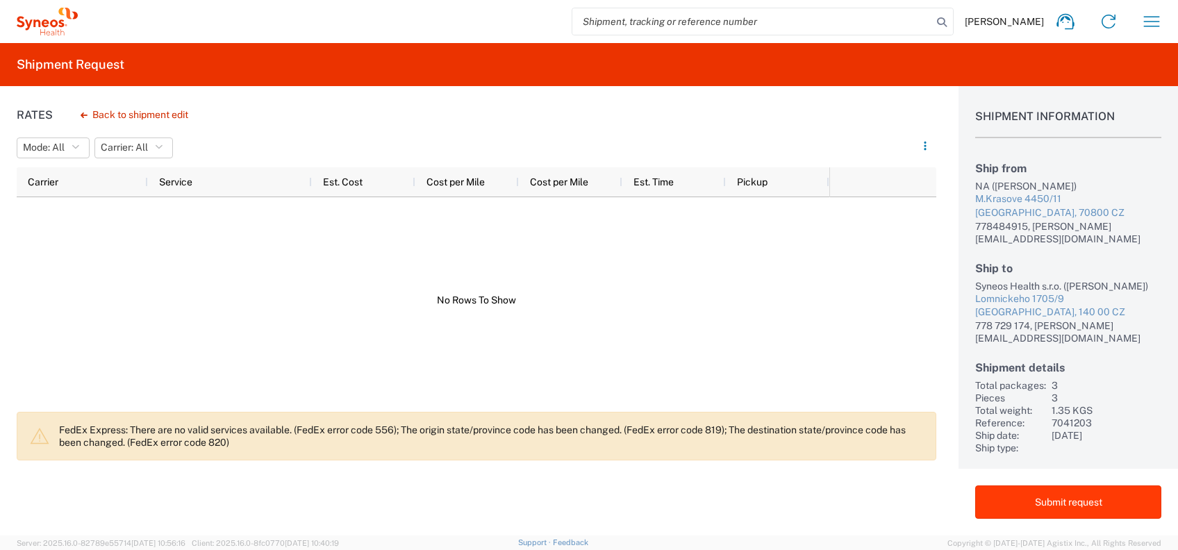
click at [883, 412] on button "Submit request" at bounding box center [1068, 502] width 186 height 33
